Goal: Communication & Community: Answer question/provide support

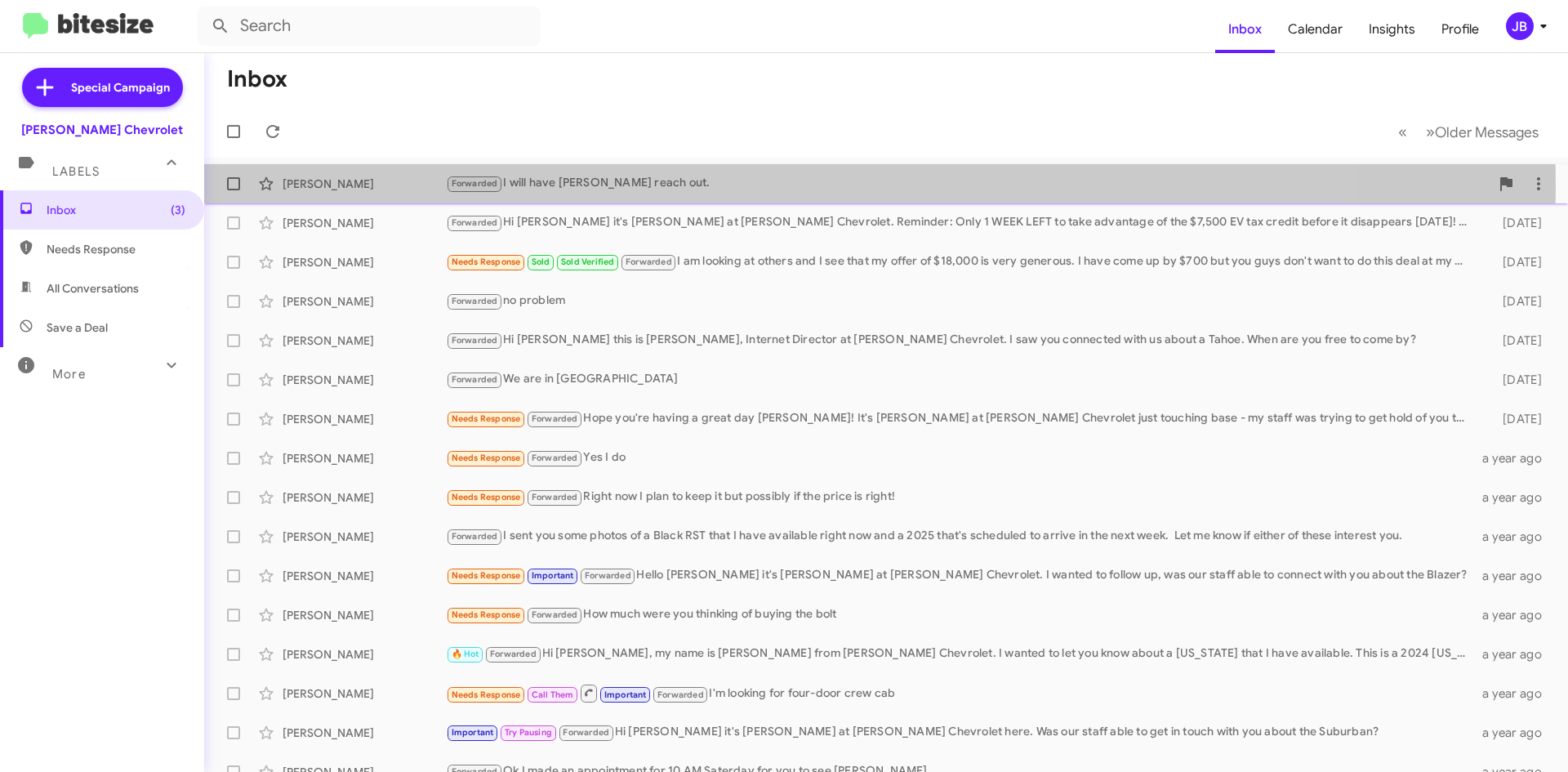
click at [316, 184] on div "[PERSON_NAME]" at bounding box center [364, 184] width 163 height 17
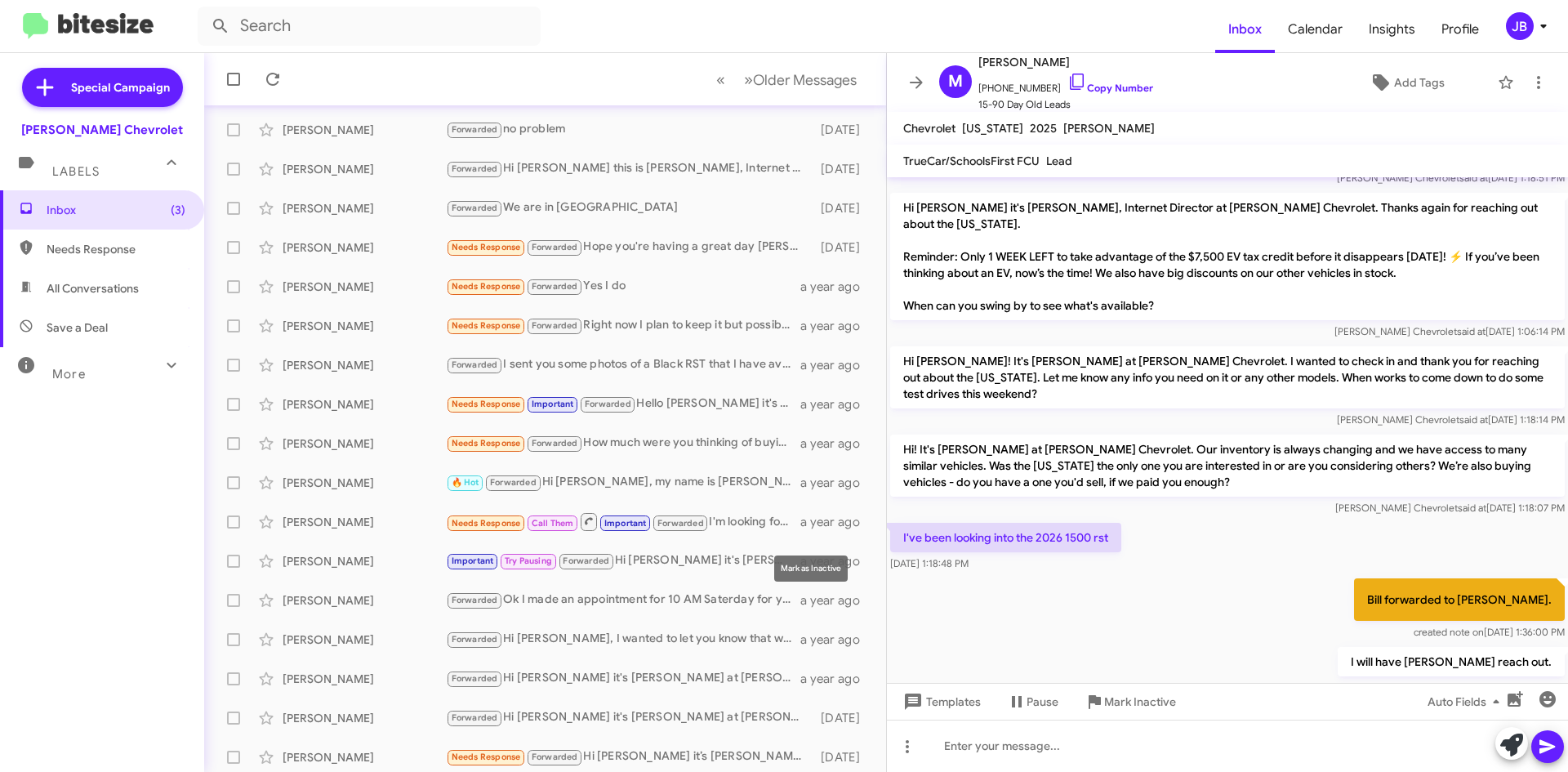
scroll to position [177, 0]
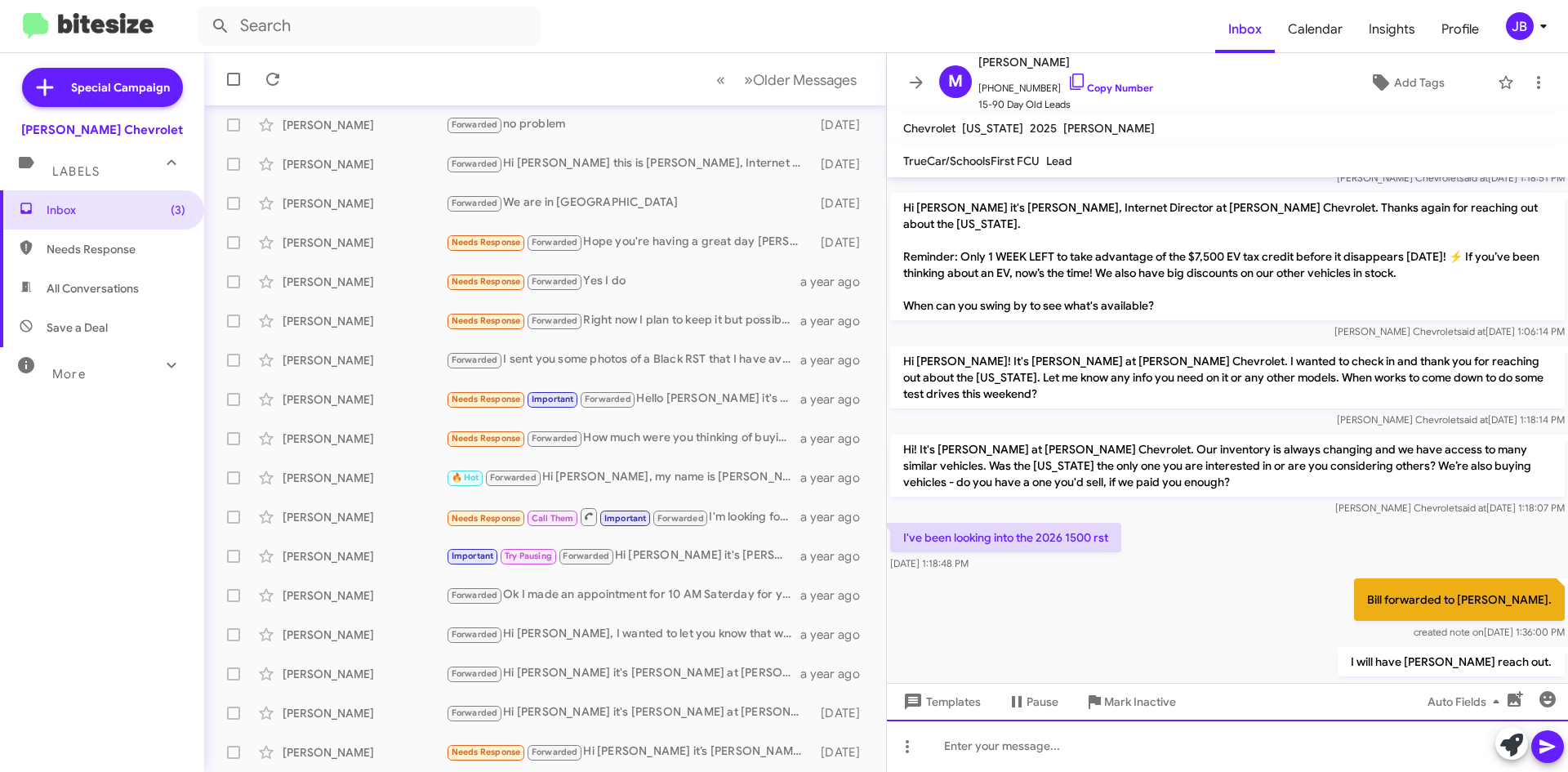
click at [981, 755] on div at bounding box center [1227, 745] width 681 height 52
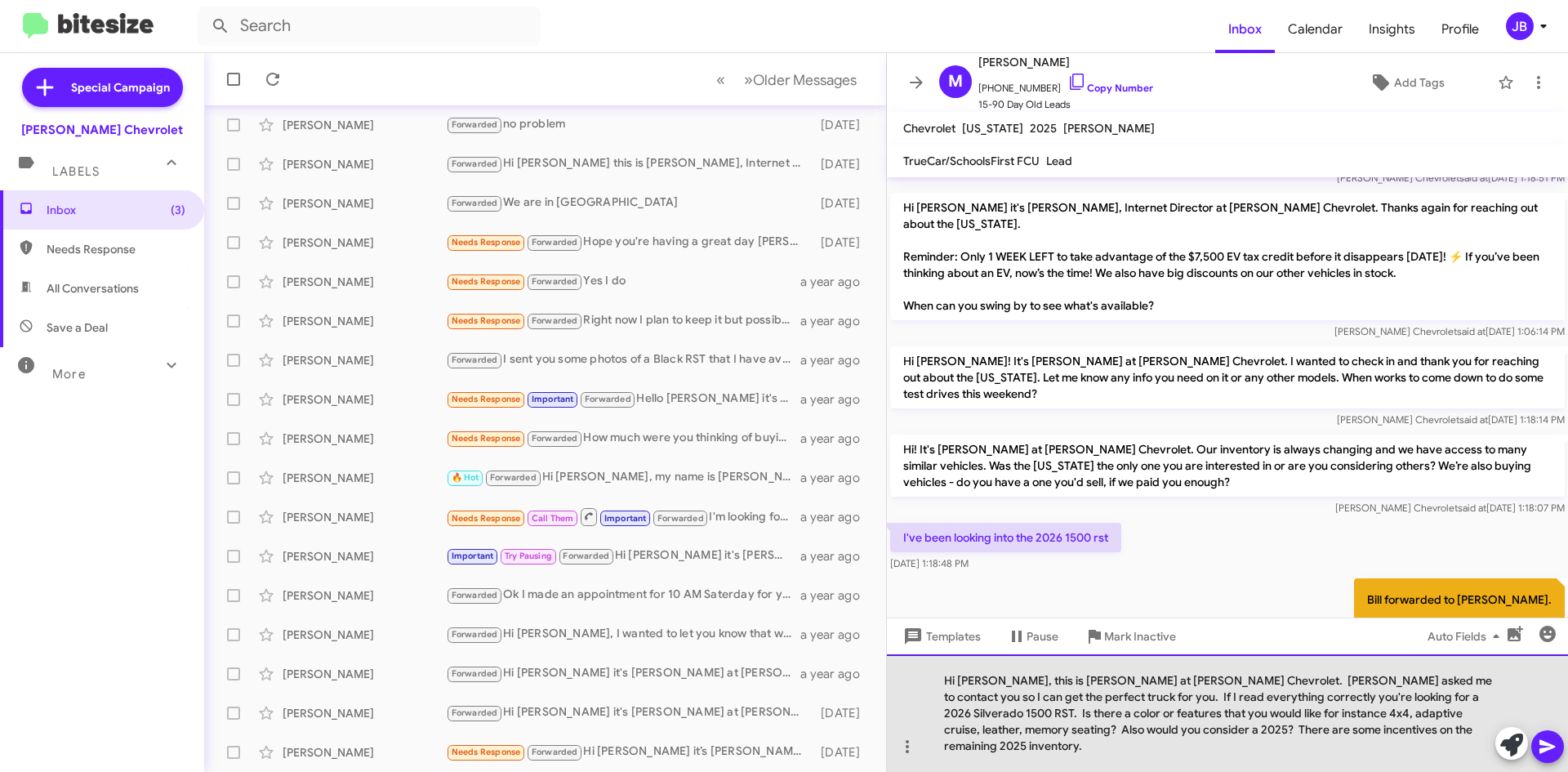
click at [1185, 733] on div "Hi [PERSON_NAME], this is [PERSON_NAME] at [PERSON_NAME] Chevrolet. [PERSON_NAM…" at bounding box center [1227, 713] width 681 height 118
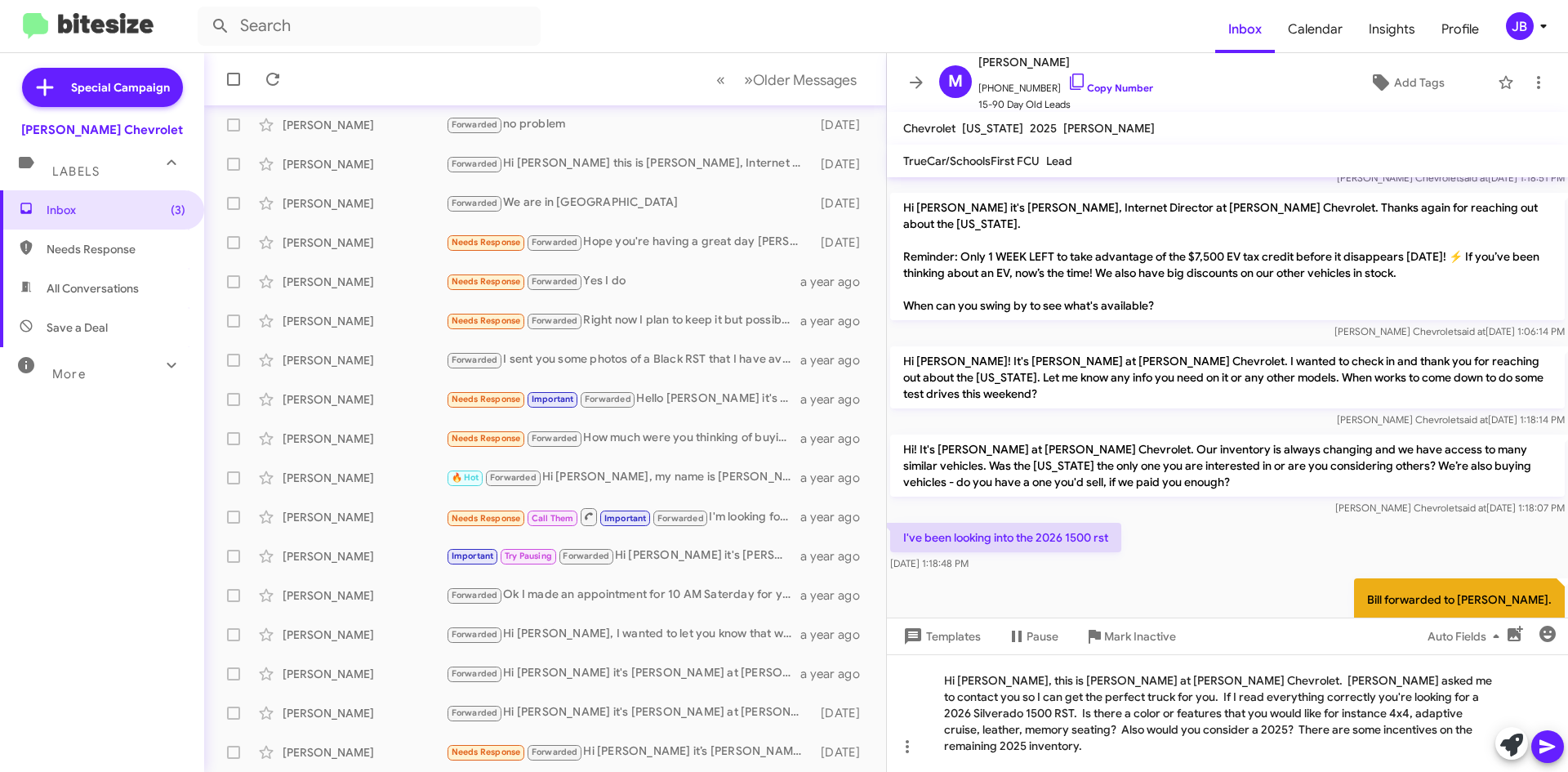
click at [1555, 750] on icon at bounding box center [1548, 746] width 19 height 19
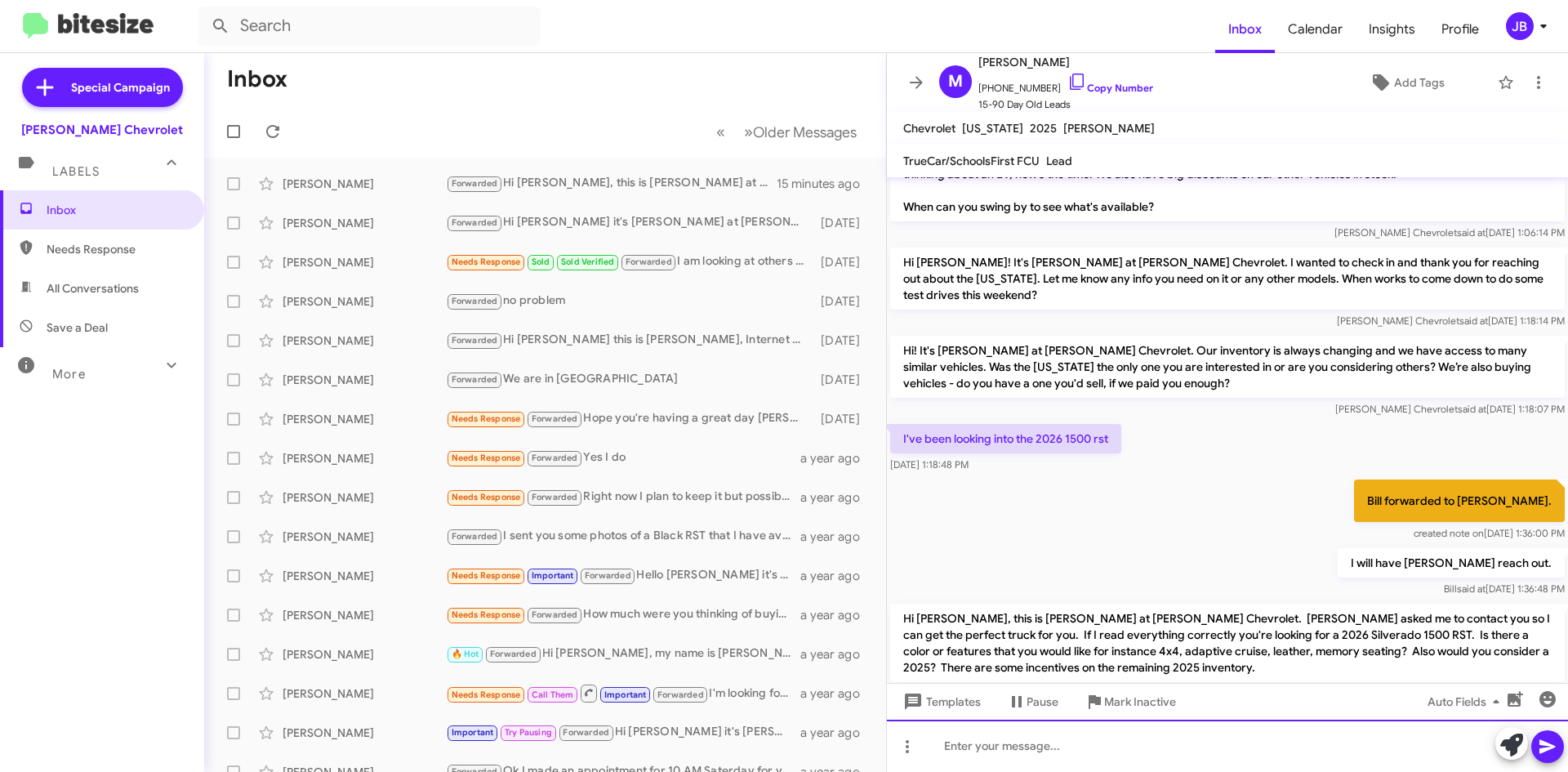
scroll to position [355, 0]
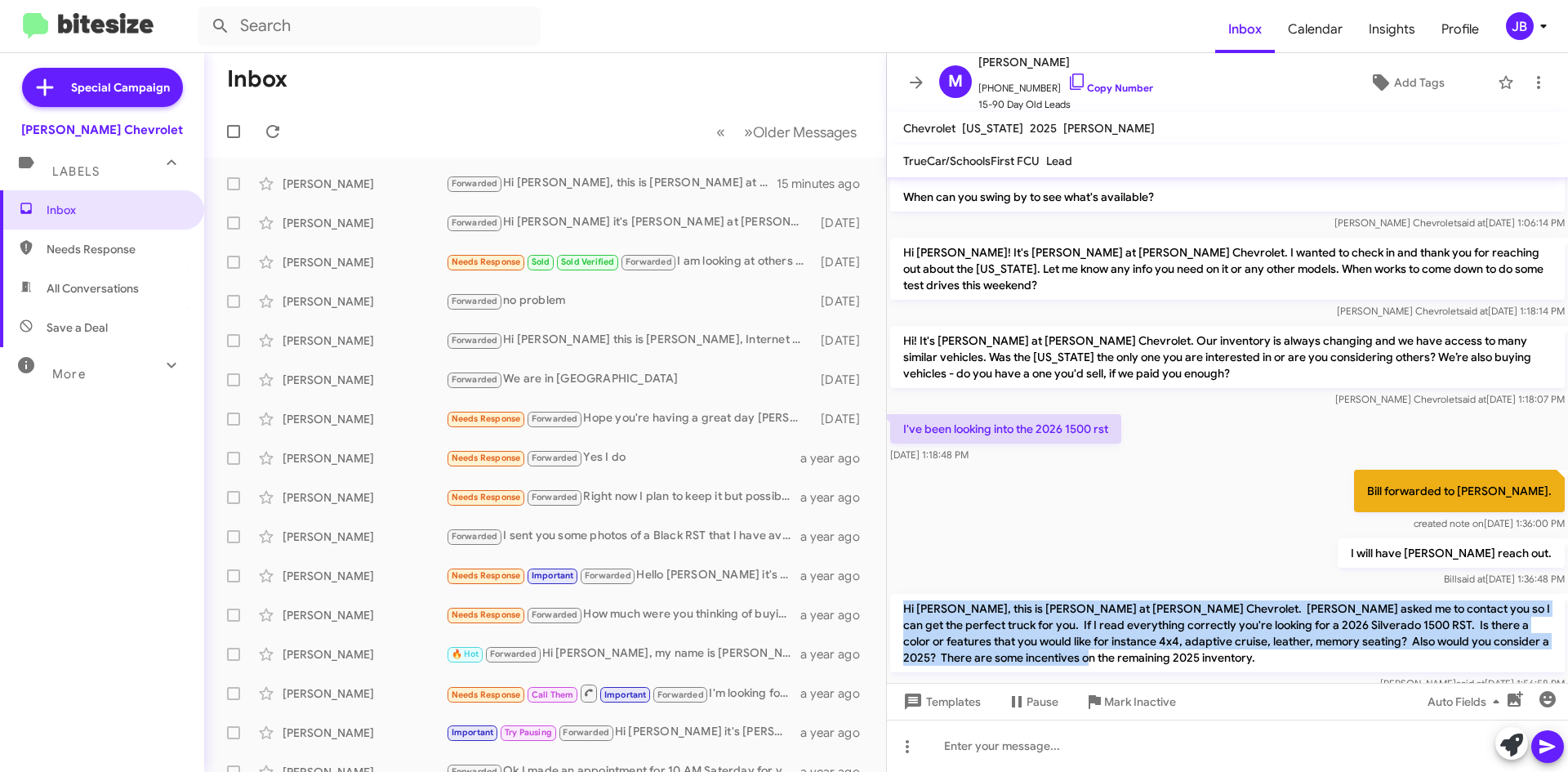
drag, startPoint x: 901, startPoint y: 558, endPoint x: 1168, endPoint y: 617, distance: 273.4
click at [1168, 617] on p "Hi [PERSON_NAME], this is [PERSON_NAME] at [PERSON_NAME] Chevrolet. [PERSON_NAM…" at bounding box center [1227, 633] width 675 height 79
copy p "Hi [PERSON_NAME], this is [PERSON_NAME] at [PERSON_NAME] Chevrolet. [PERSON_NAM…"
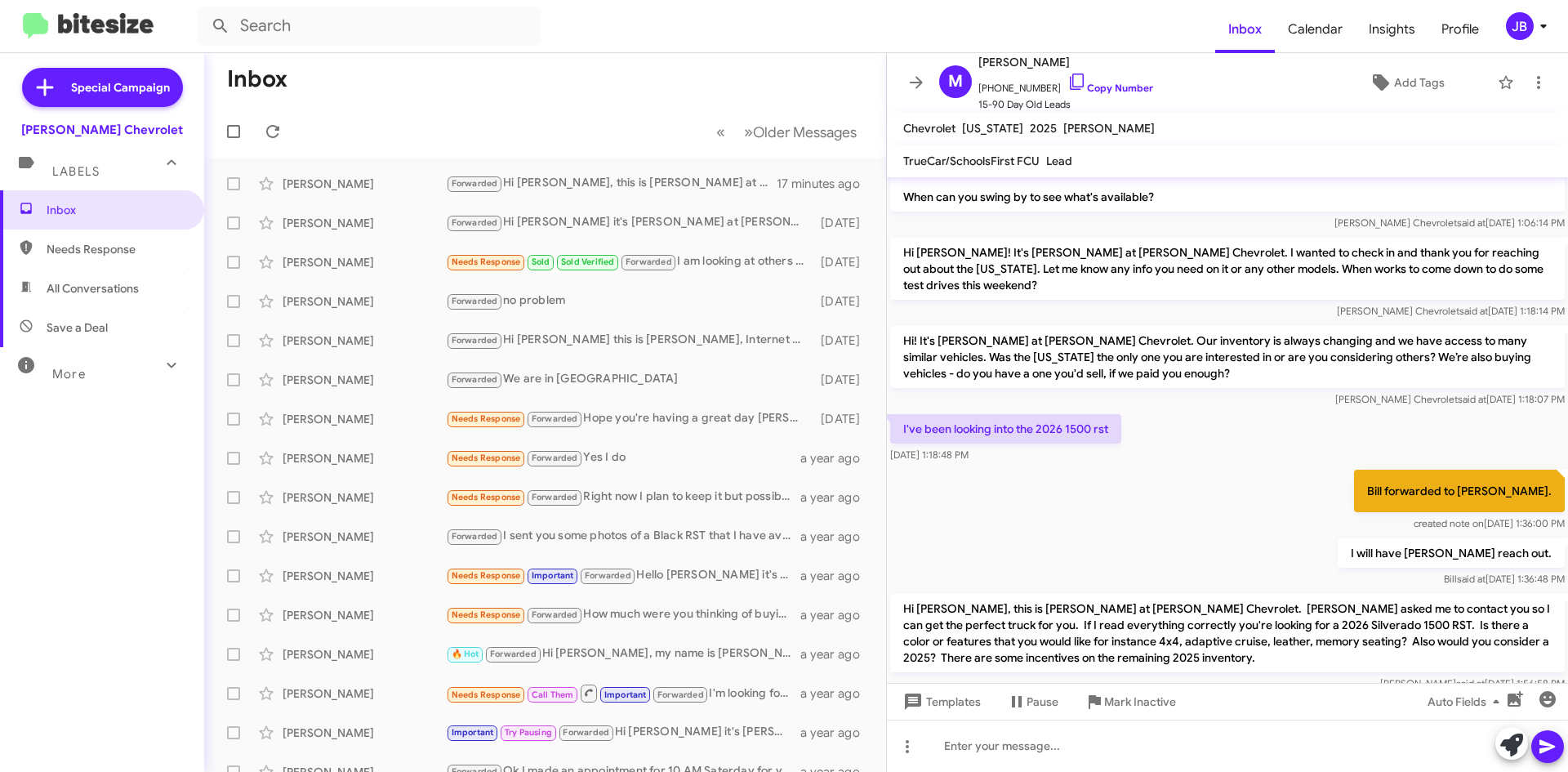
click at [1075, 470] on div "Bill forwarded to [PERSON_NAME]. created note on [DATE] 1:36:00 PM" at bounding box center [1227, 501] width 681 height 68
